Goal: Information Seeking & Learning: Find specific fact

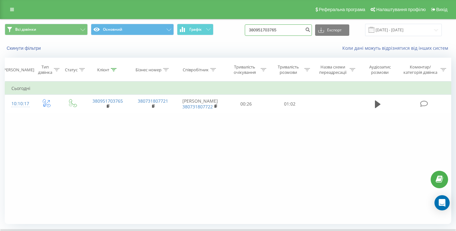
click at [289, 32] on input "380951703765" at bounding box center [278, 29] width 67 height 11
paste input "380953000281"
type input "380953000281"
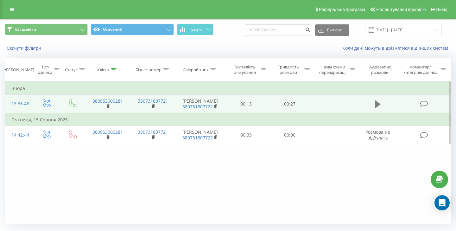
click at [374, 101] on button at bounding box center [377, 103] width 9 height 9
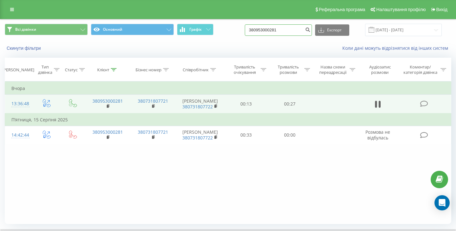
click at [281, 31] on input "380953000281" at bounding box center [278, 29] width 67 height 11
paste input "678992629"
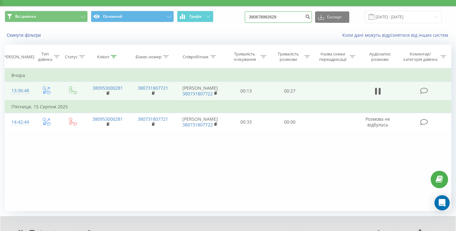
scroll to position [9, 0]
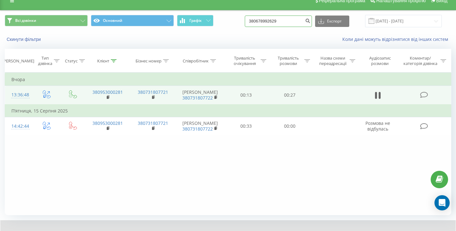
type input "380678992629"
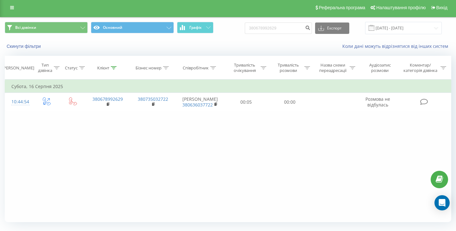
scroll to position [3, 0]
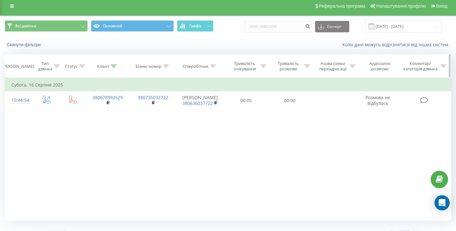
click at [221, 57] on th "Співробітник" at bounding box center [200, 65] width 49 height 23
click at [280, 30] on input "380678992629" at bounding box center [278, 26] width 67 height 11
paste input "956934048"
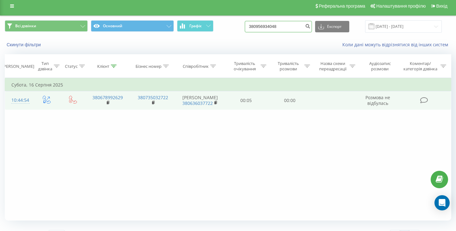
type input "380956934048"
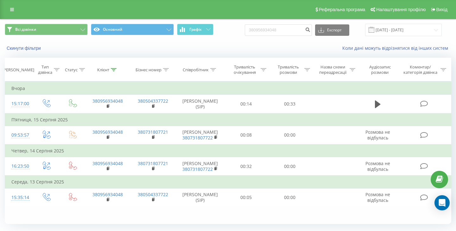
scroll to position [17, 0]
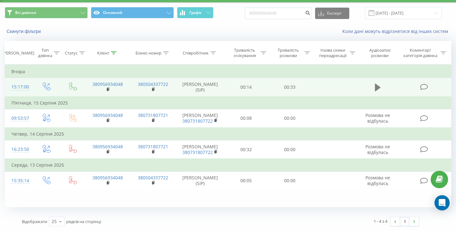
click at [376, 88] on icon at bounding box center [378, 88] width 6 height 8
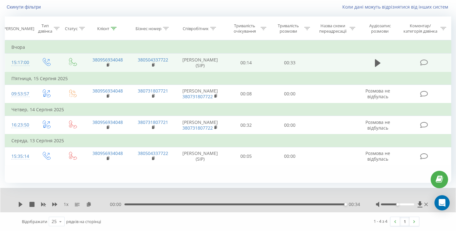
scroll to position [0, 0]
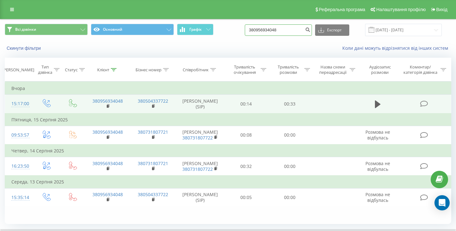
click at [276, 28] on input "380956934048" at bounding box center [278, 29] width 67 height 11
click at [276, 29] on input "380956934048" at bounding box center [278, 29] width 67 height 11
paste input "3639615"
type input "380953639615"
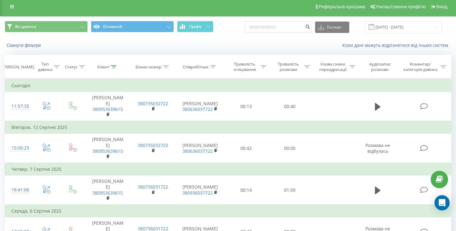
scroll to position [3, 0]
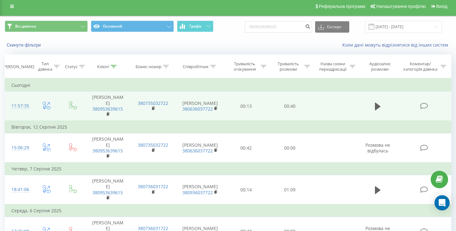
click at [383, 104] on td at bounding box center [378, 105] width 42 height 29
click at [368, 101] on td at bounding box center [378, 105] width 42 height 29
click at [371, 101] on td at bounding box center [378, 105] width 42 height 29
click at [373, 103] on button at bounding box center [377, 106] width 9 height 9
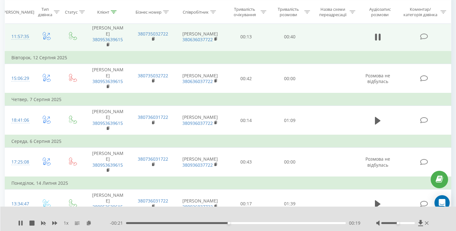
scroll to position [73, 0]
drag, startPoint x: 218, startPoint y: 222, endPoint x: 144, endPoint y: 222, distance: 74.1
click at [144, 222] on div "- 00:09 00:31 00:31" at bounding box center [235, 223] width 250 height 6
click at [144, 222] on div "00:03" at bounding box center [236, 223] width 220 height 2
